Goal: Register for event/course

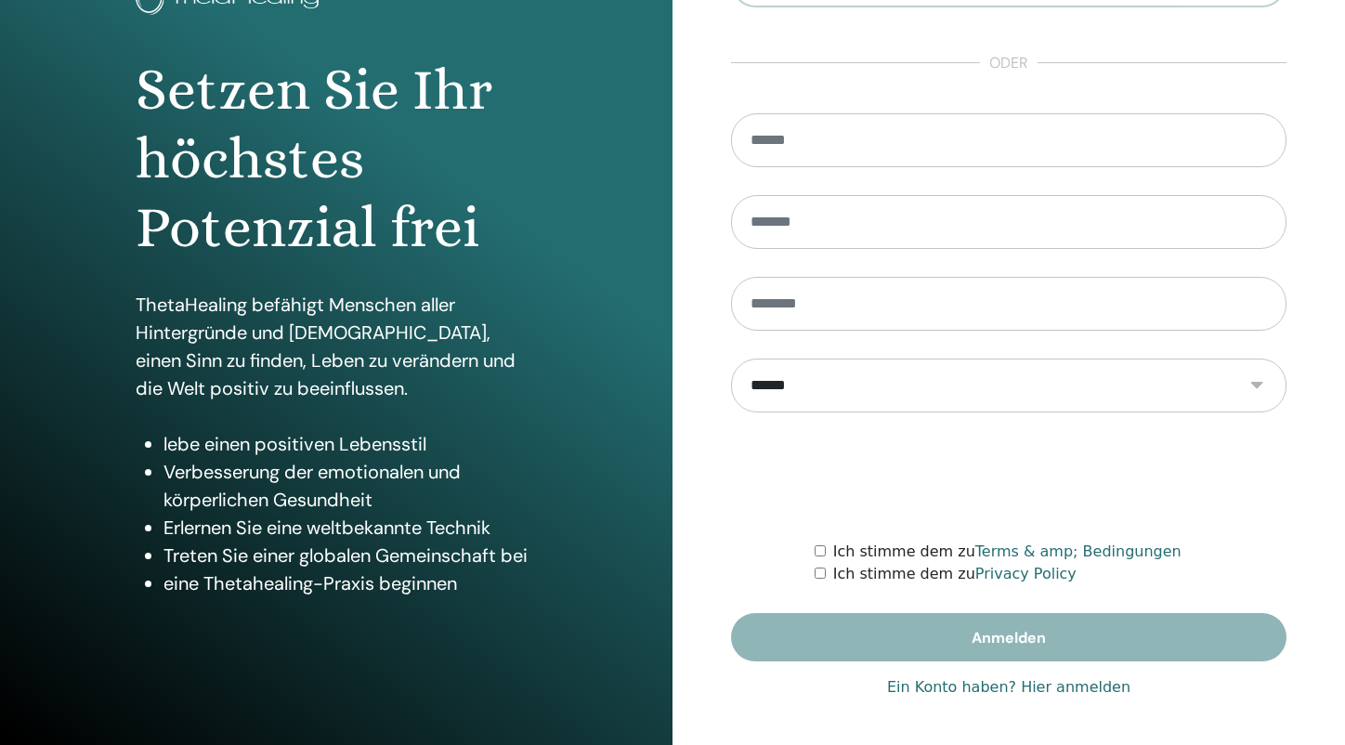
click at [1037, 686] on link "Ein Konto haben? Hier anmelden" at bounding box center [1008, 687] width 243 height 22
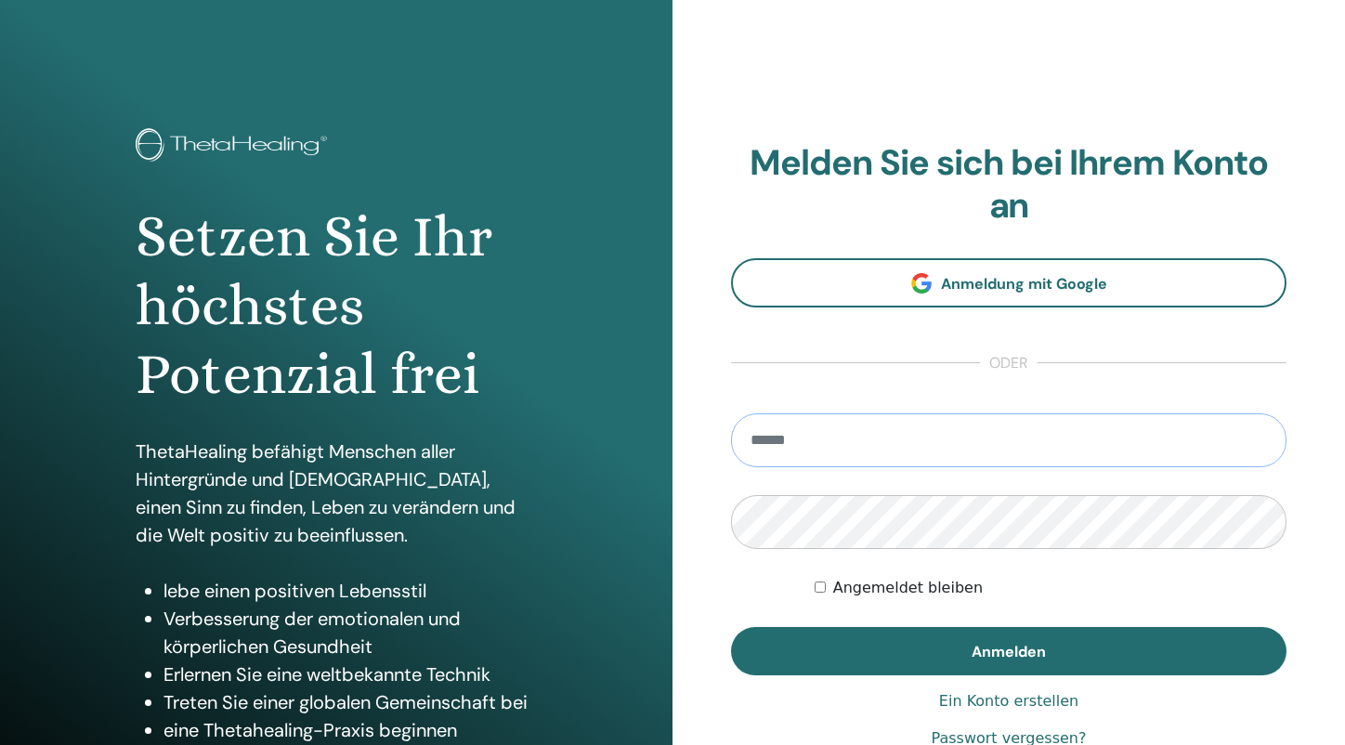
type input "**********"
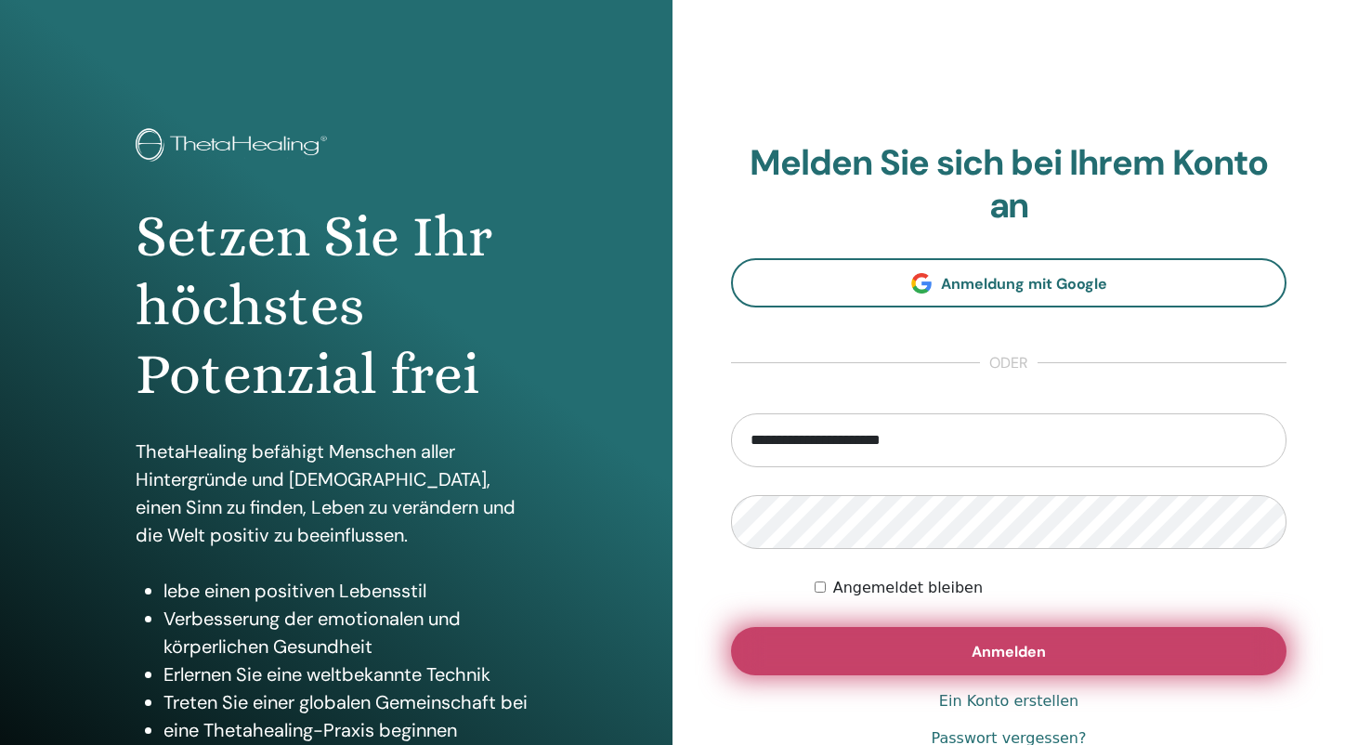
click at [903, 648] on button "Anmelden" at bounding box center [1008, 651] width 555 height 48
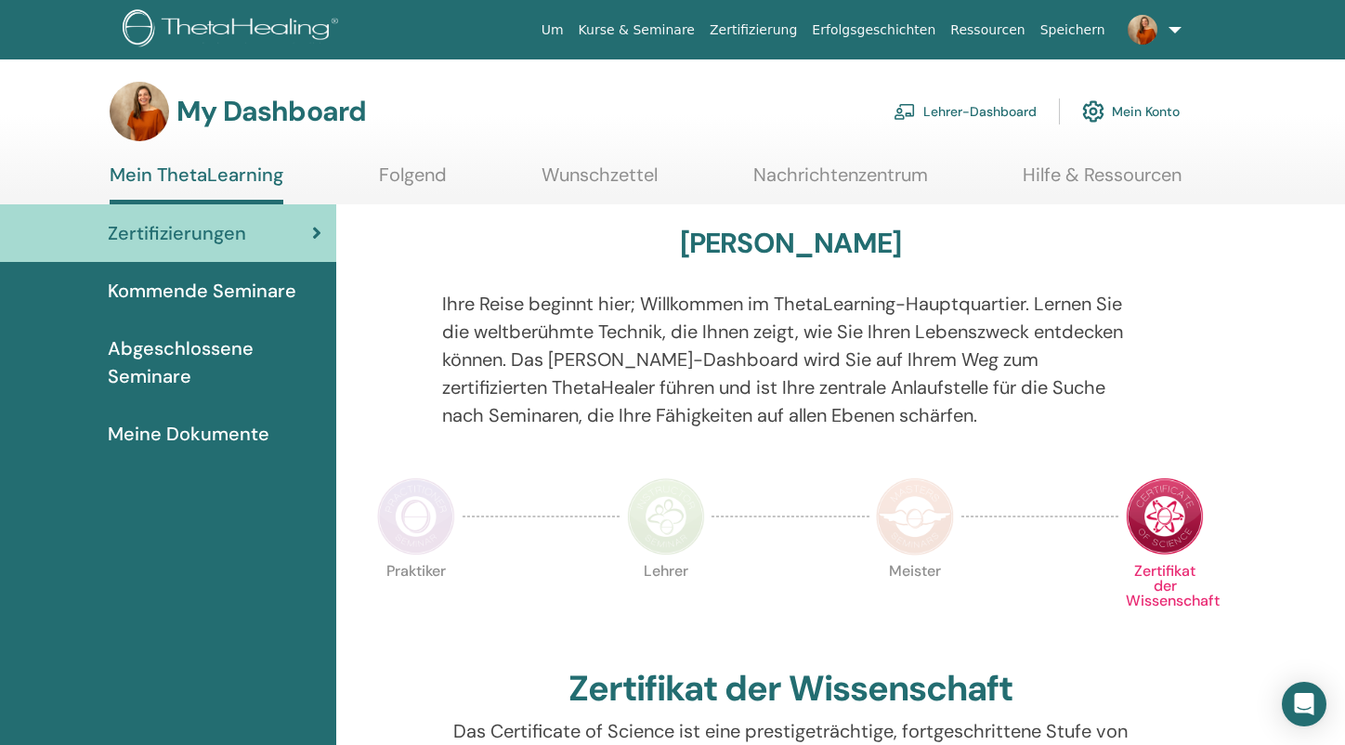
click at [208, 288] on span "Kommende Seminare" at bounding box center [202, 291] width 189 height 28
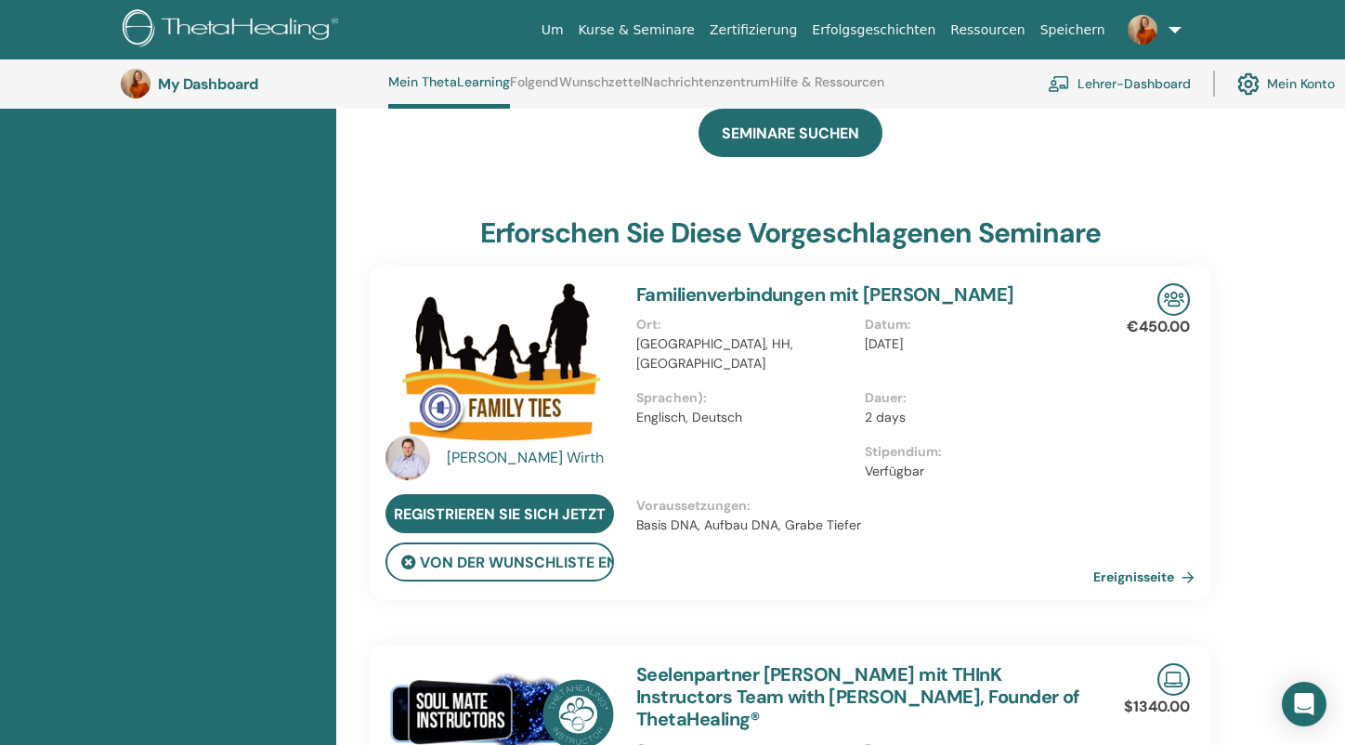
scroll to position [640, 0]
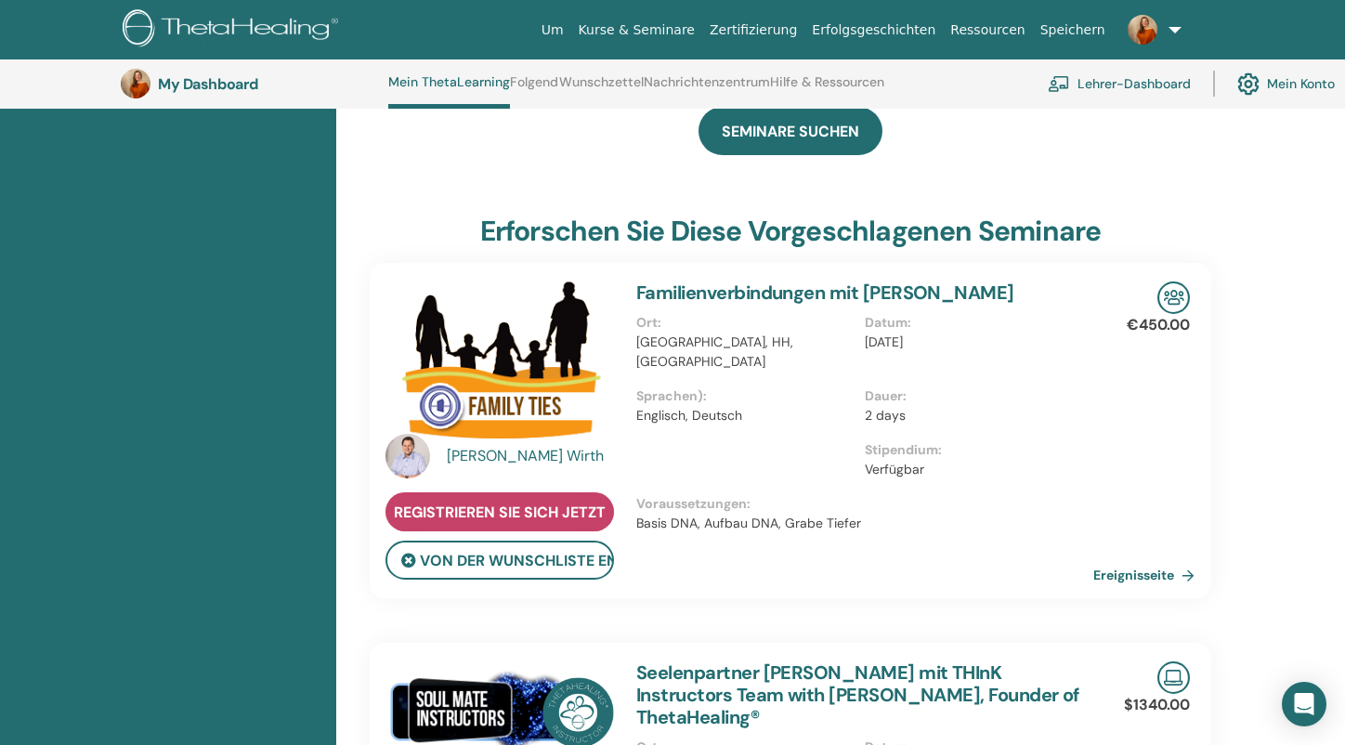
click at [537, 502] on span "Registrieren Sie sich jetzt" at bounding box center [500, 512] width 212 height 20
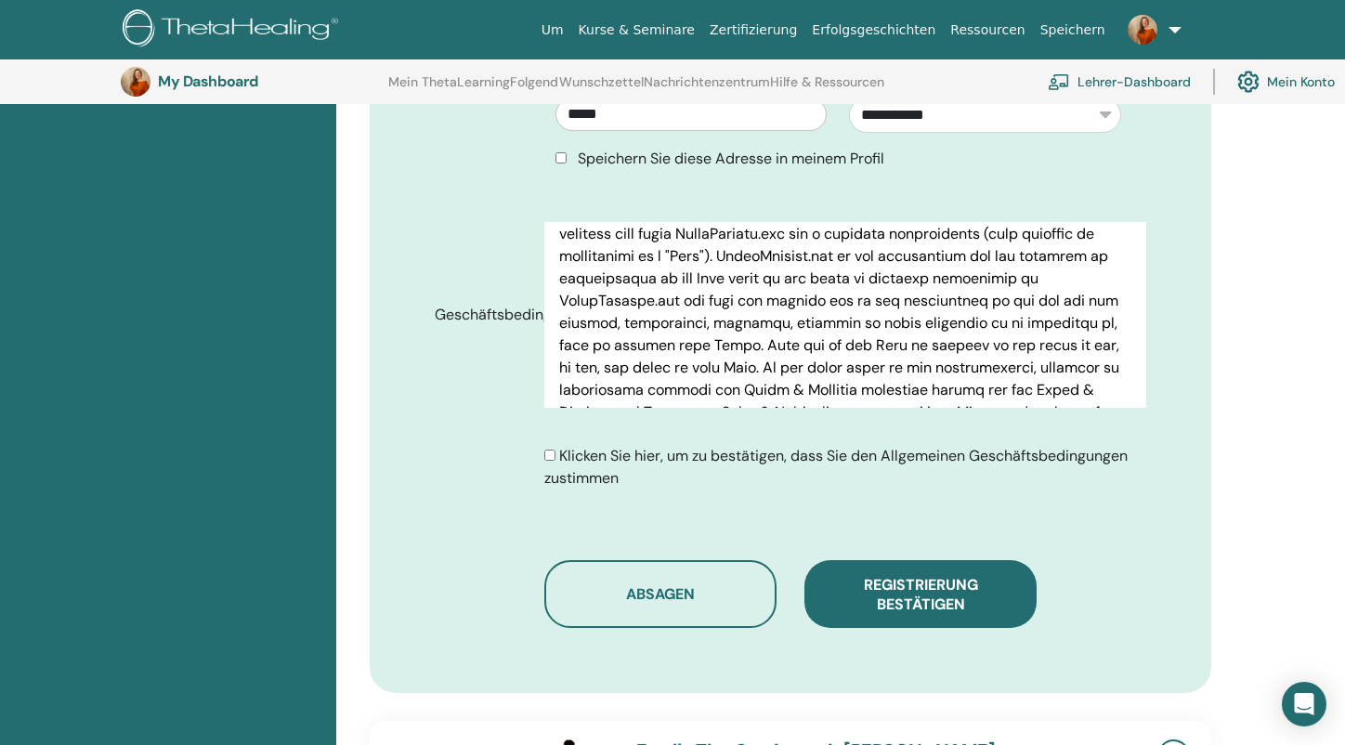
scroll to position [898, 0]
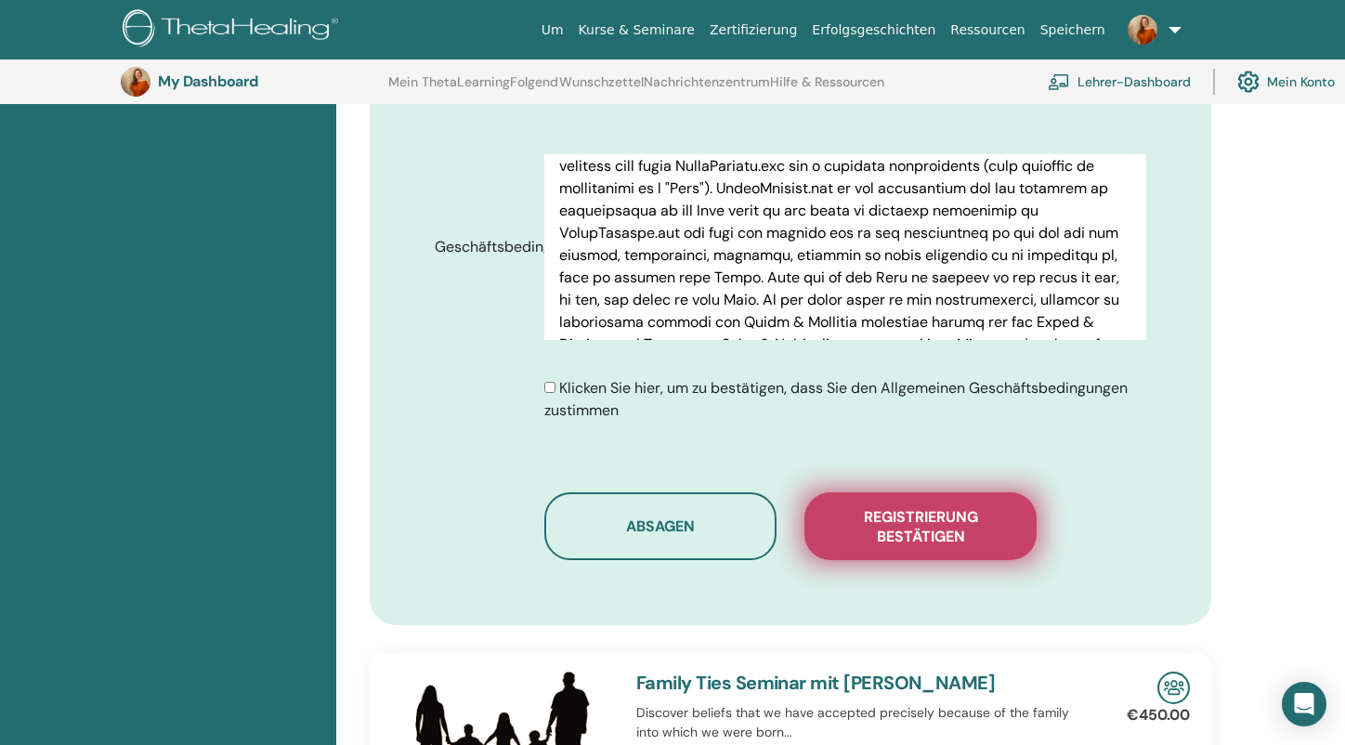
click at [904, 534] on span "Registrierung bestätigen" at bounding box center [920, 526] width 186 height 39
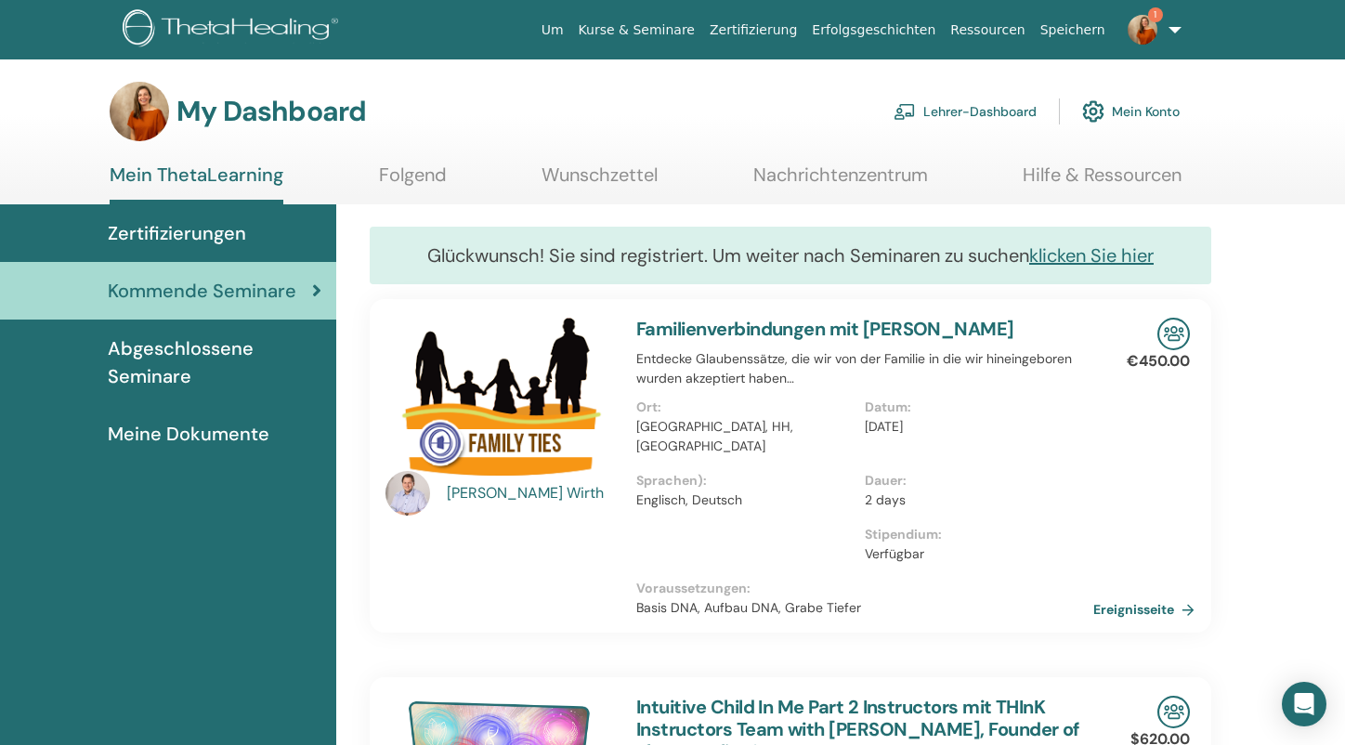
click at [1158, 33] on span "1" at bounding box center [1142, 28] width 45 height 15
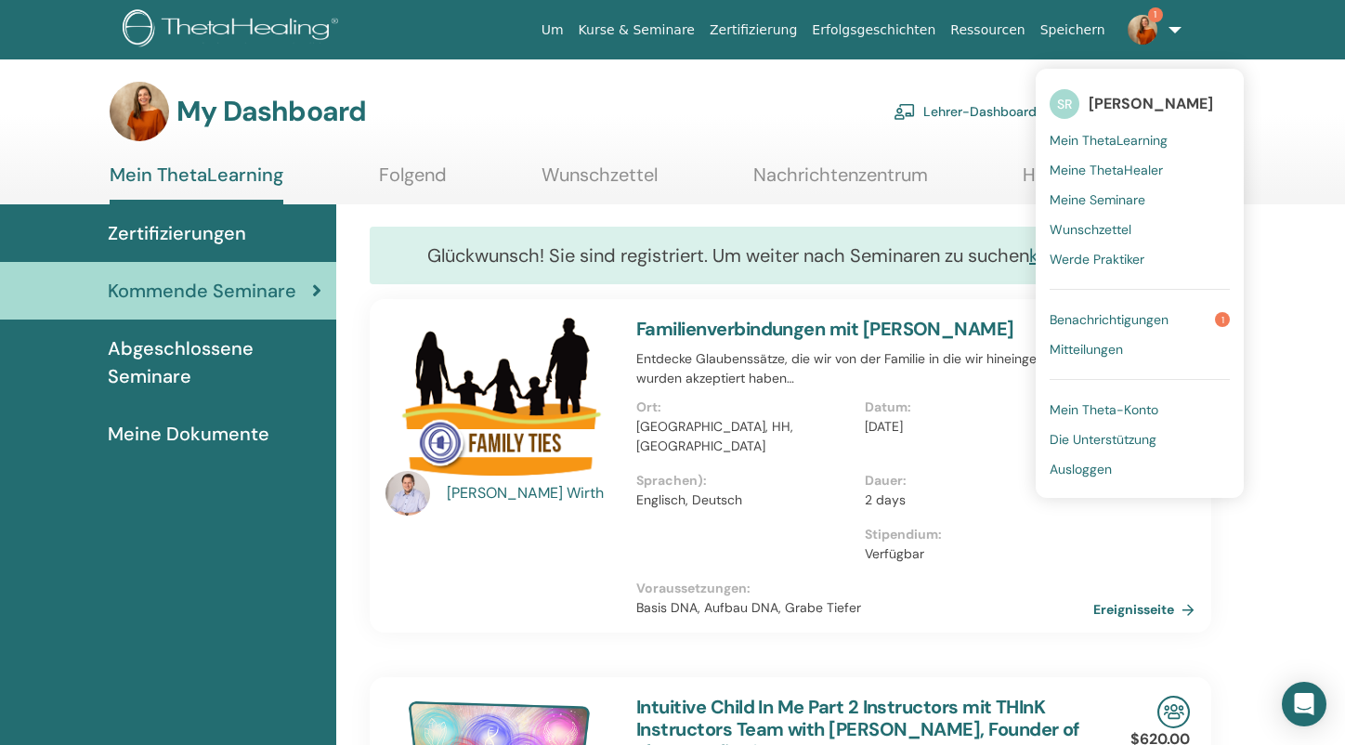
click at [1126, 318] on span "Benachrichtigungen" at bounding box center [1108, 319] width 119 height 17
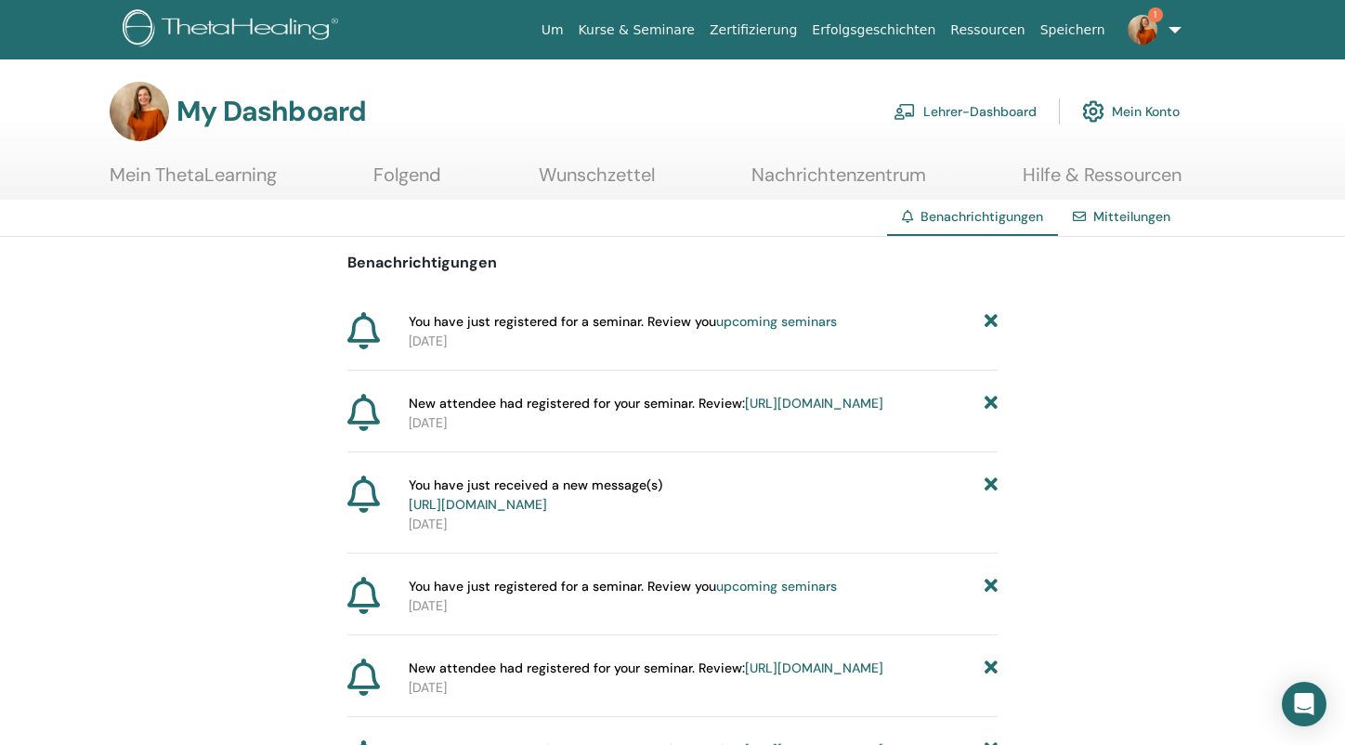
click at [179, 116] on h3 "My Dashboard" at bounding box center [270, 111] width 189 height 33
click at [99, 116] on div "My Dashboard [PERSON_NAME]-Dashboard Mein Konto" at bounding box center [705, 111] width 1280 height 59
click at [204, 31] on img at bounding box center [234, 30] width 222 height 42
